Goal: Transaction & Acquisition: Obtain resource

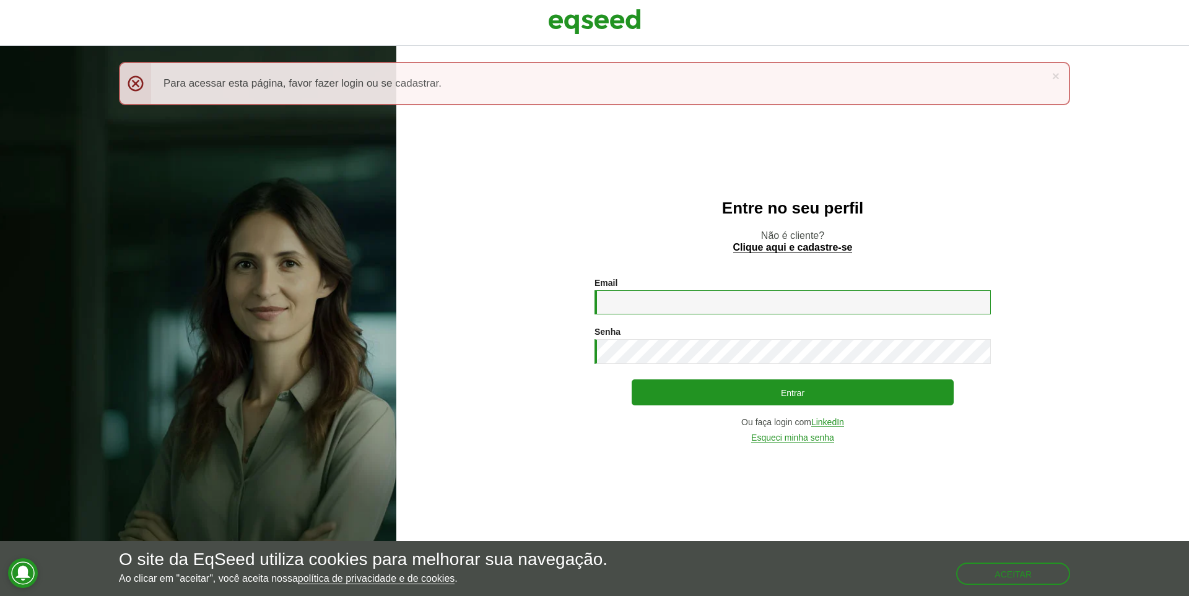
click at [682, 298] on input "Email *" at bounding box center [792, 302] width 396 height 24
type input "**********"
click at [632, 380] on button "Entrar" at bounding box center [793, 393] width 322 height 26
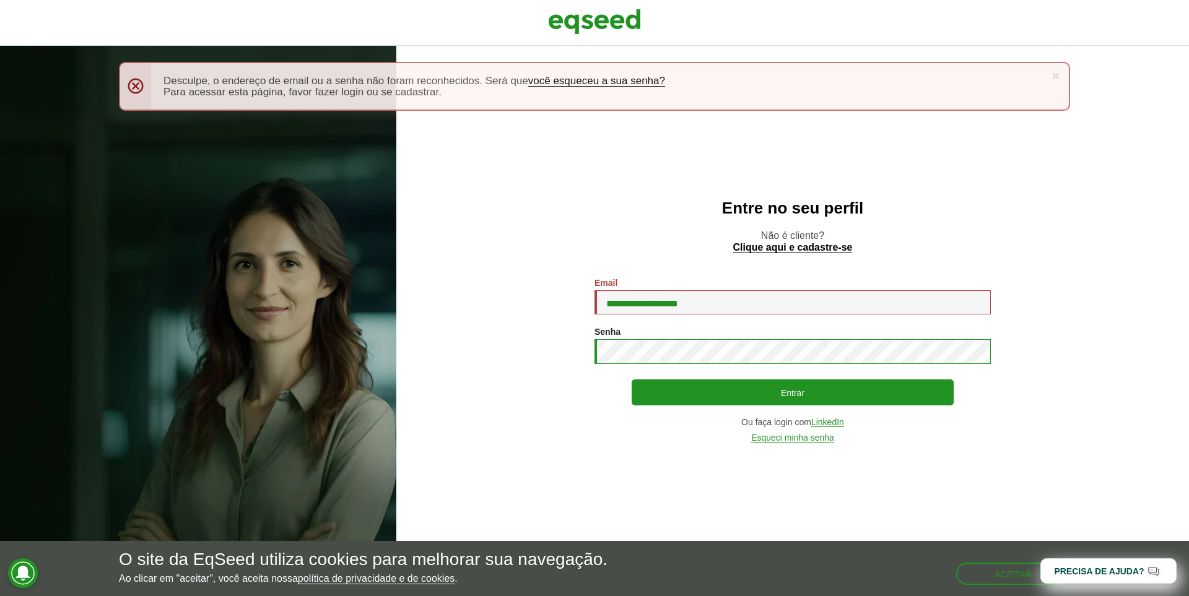
click at [632, 380] on button "Entrar" at bounding box center [793, 393] width 322 height 26
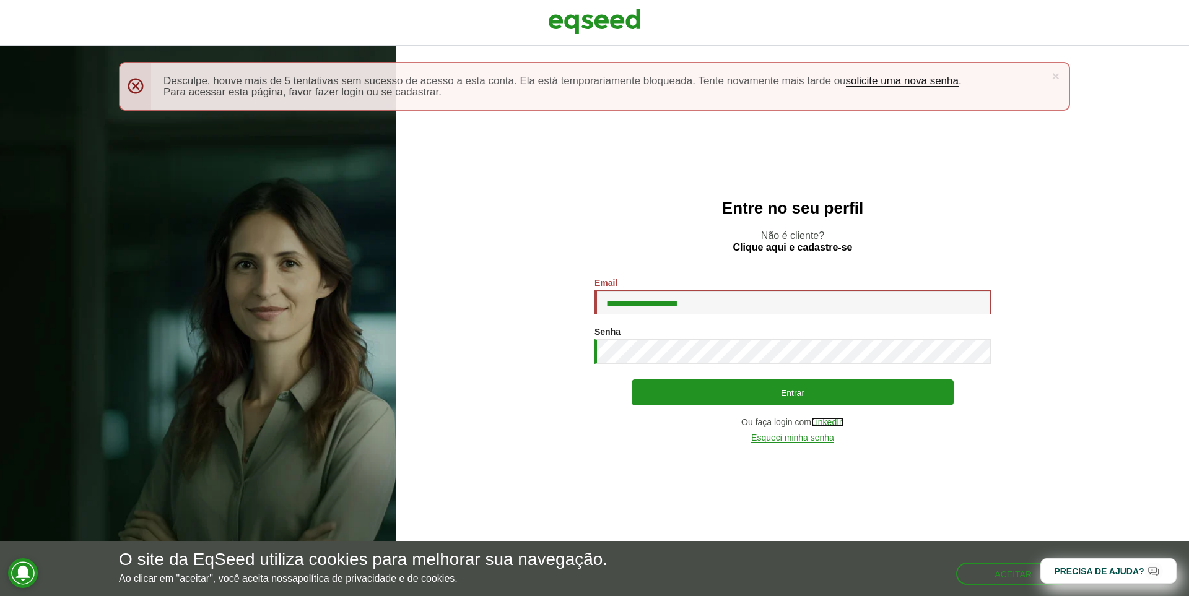
click at [841, 422] on link "LinkedIn" at bounding box center [827, 422] width 33 height 9
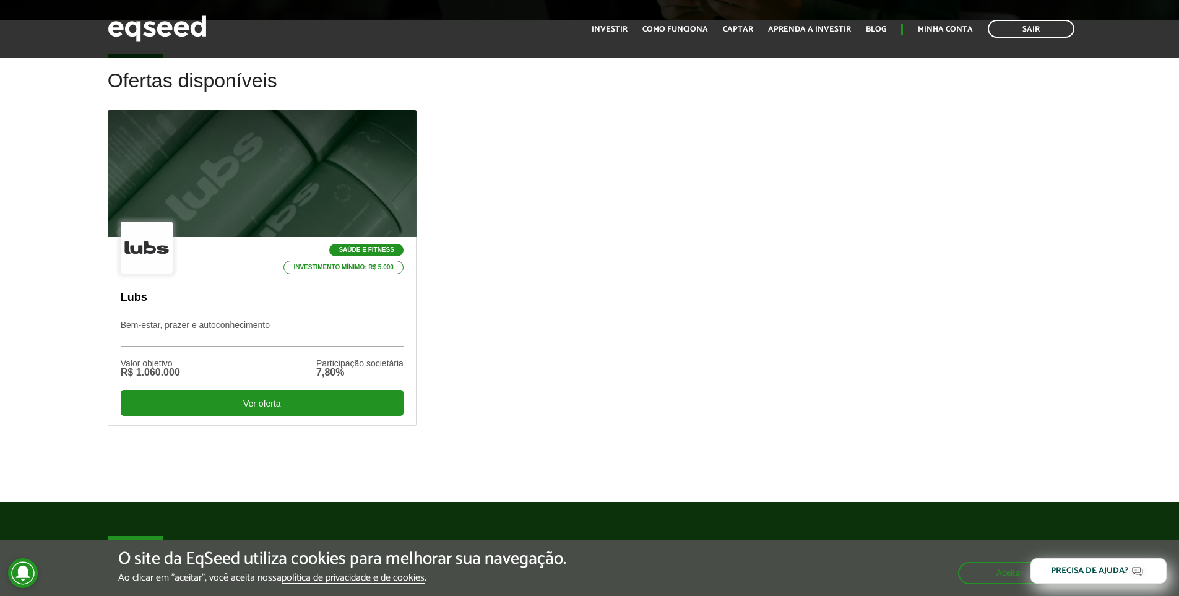
scroll to position [334, 0]
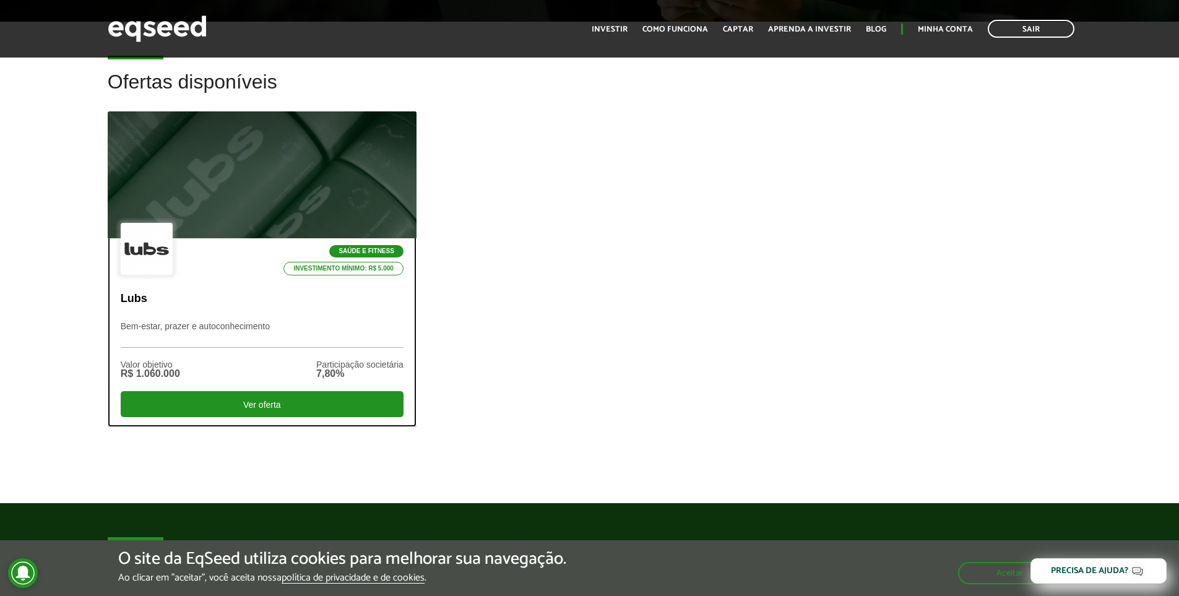
click at [278, 204] on div at bounding box center [262, 175] width 371 height 152
